Goal: Browse casually

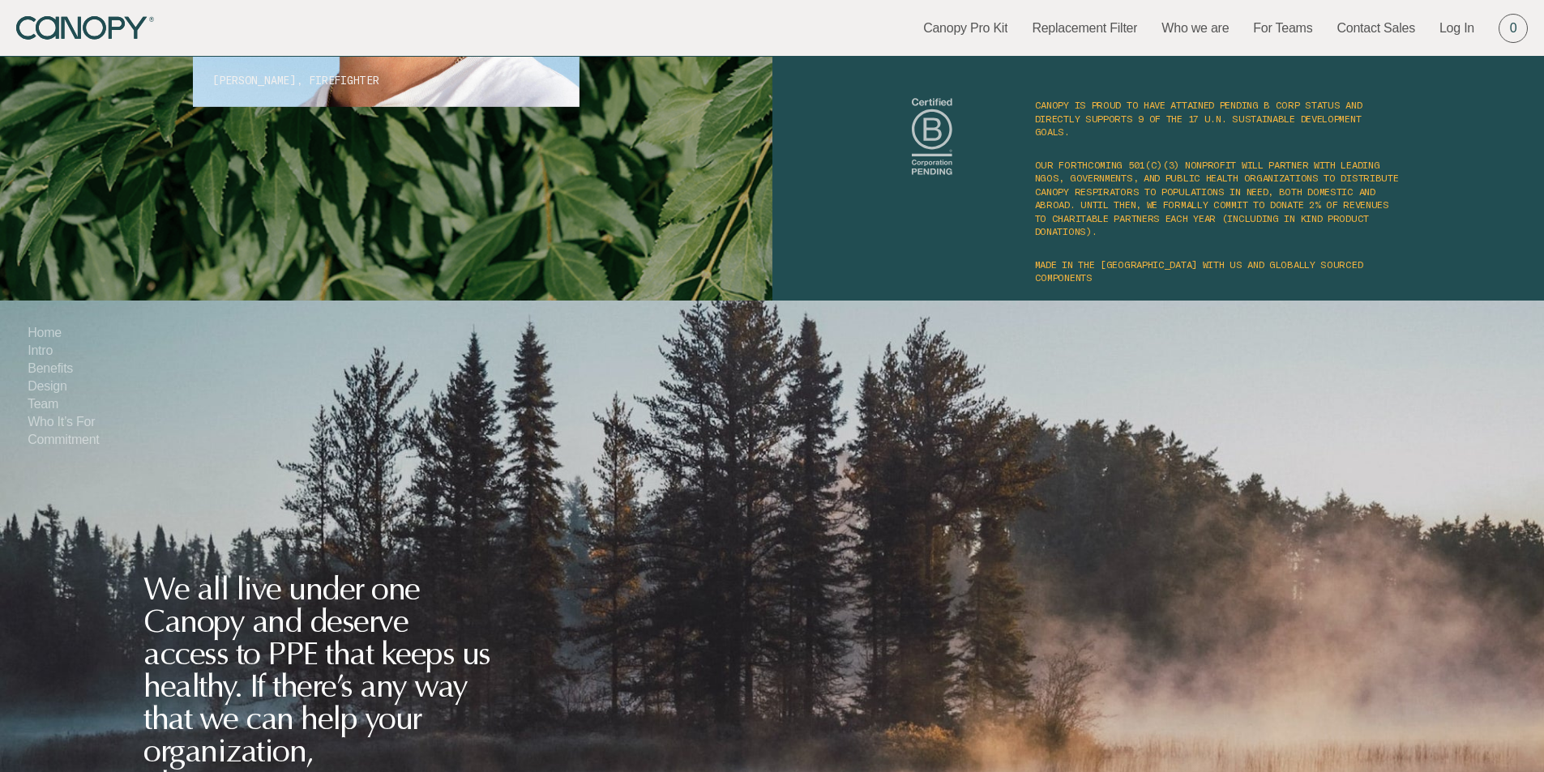
scroll to position [10440, 0]
